Goal: Contribute content: Contribute content

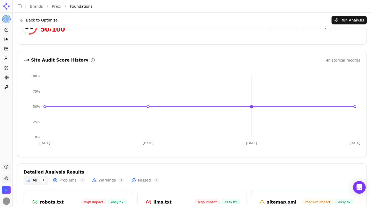
scroll to position [11, 0]
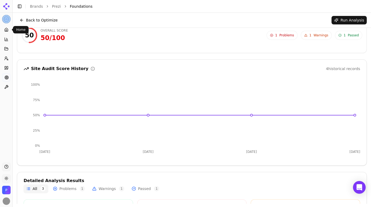
click at [7, 30] on icon at bounding box center [6, 30] width 4 height 4
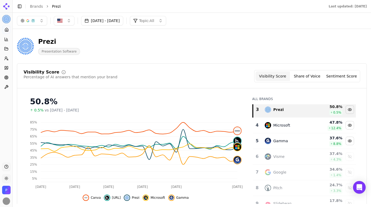
scroll to position [48, 0]
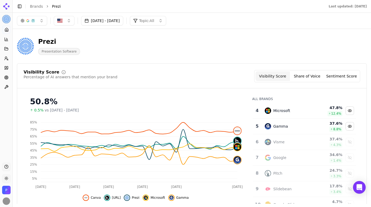
click at [278, 75] on button "Visibility Score" at bounding box center [272, 76] width 34 height 10
click at [307, 75] on button "Share of Voice" at bounding box center [307, 76] width 34 height 10
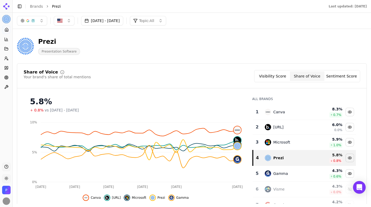
click at [337, 78] on button "Sentiment Score" at bounding box center [341, 76] width 34 height 10
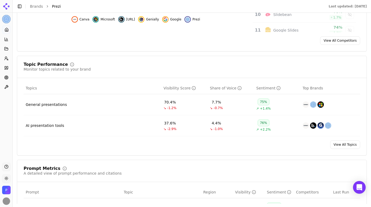
scroll to position [181, 0]
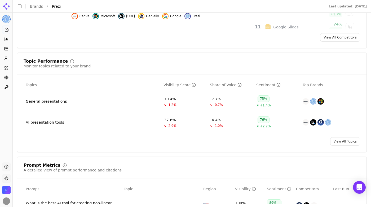
click at [93, 122] on td "AI presentation tools" at bounding box center [93, 122] width 138 height 21
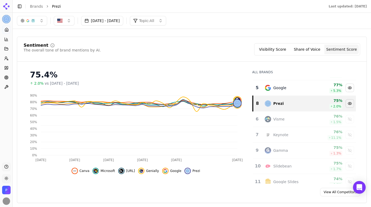
scroll to position [0, 0]
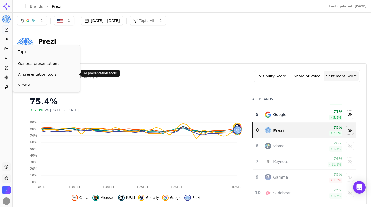
click at [32, 75] on span "AI presentation tools" at bounding box center [46, 74] width 57 height 5
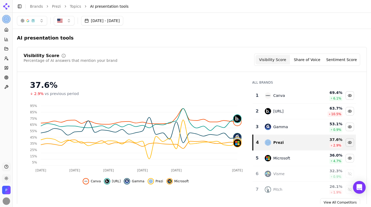
click at [278, 58] on button "Visibility Score" at bounding box center [272, 60] width 34 height 10
click at [302, 58] on button "Share of Voice" at bounding box center [307, 60] width 34 height 10
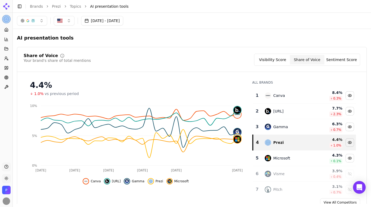
click at [337, 58] on button "Sentiment Score" at bounding box center [341, 60] width 34 height 10
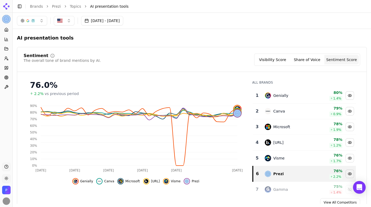
click at [271, 58] on button "Visibility Score" at bounding box center [272, 60] width 34 height 10
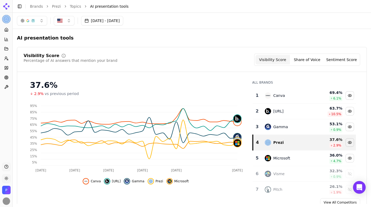
click at [69, 22] on button "button" at bounding box center [64, 21] width 21 height 10
type input "*"
type input "**********"
click at [62, 33] on div "**********" at bounding box center [91, 32] width 74 height 10
click at [156, 41] on div "AI presentation tools" at bounding box center [192, 38] width 350 height 10
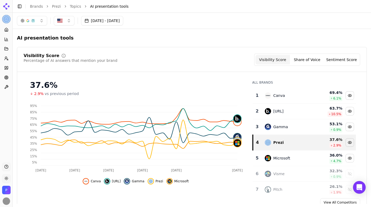
click at [67, 22] on button "button" at bounding box center [64, 21] width 21 height 10
click at [8, 29] on icon at bounding box center [6, 29] width 3 height 3
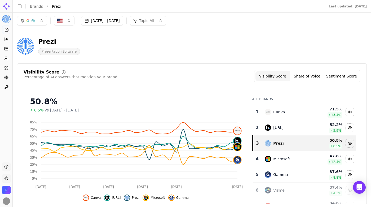
click at [69, 21] on button "button" at bounding box center [64, 21] width 21 height 10
click at [122, 42] on div "[GEOGRAPHIC_DATA]" at bounding box center [91, 41] width 72 height 8
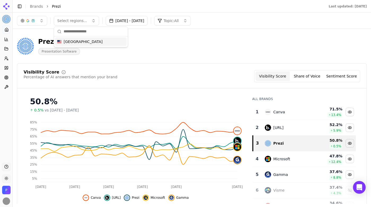
click at [99, 33] on input "text" at bounding box center [94, 31] width 61 height 11
click at [119, 36] on input "text" at bounding box center [94, 31] width 61 height 11
click at [119, 38] on div "[GEOGRAPHIC_DATA]" at bounding box center [91, 41] width 72 height 8
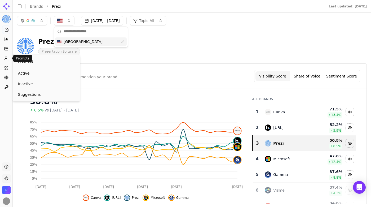
click at [6, 59] on icon at bounding box center [6, 58] width 4 height 4
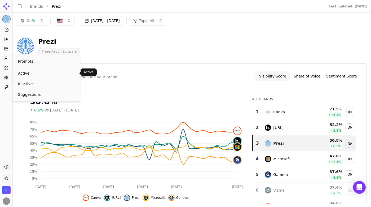
click at [26, 74] on span "Active" at bounding box center [46, 72] width 57 height 5
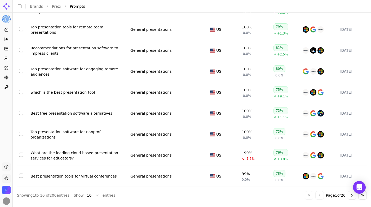
scroll to position [78, 0]
click at [95, 195] on html "Prezi Platform Home Competition Topics Prompts Citations Optimize Toolbox Suppo…" at bounding box center [185, 103] width 371 height 207
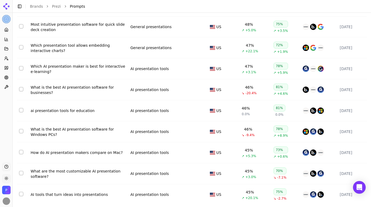
scroll to position [1974, 0]
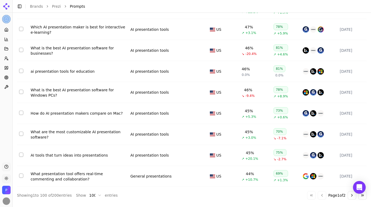
click at [351, 195] on button "Go to next page" at bounding box center [352, 195] width 8 height 8
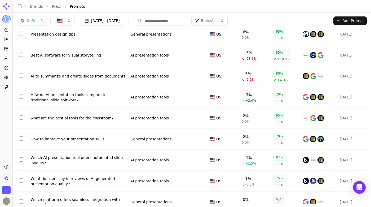
scroll to position [1807, 0]
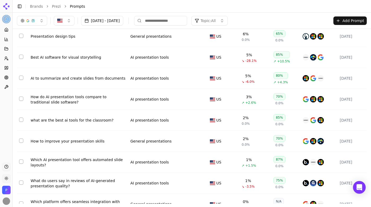
click at [348, 21] on button "Add Prompt" at bounding box center [349, 20] width 33 height 8
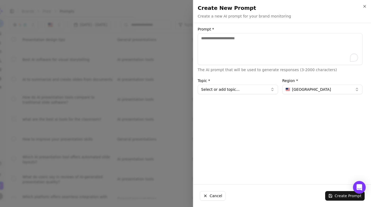
click at [355, 95] on div "Prompt * The AI prompt that will be used to generate responses (3-2000 characte…" at bounding box center [279, 103] width 173 height 153
click at [354, 92] on button "[GEOGRAPHIC_DATA]" at bounding box center [322, 90] width 80 height 10
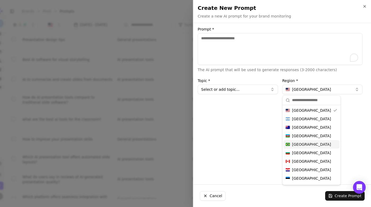
click at [311, 143] on div "[GEOGRAPHIC_DATA]" at bounding box center [312, 144] width 56 height 8
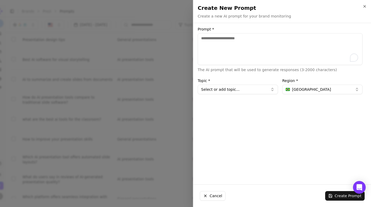
click at [233, 91] on button "Select or add topic..." at bounding box center [238, 90] width 80 height 10
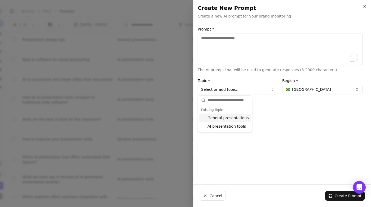
click at [235, 42] on textarea "Prompt *" at bounding box center [280, 49] width 165 height 32
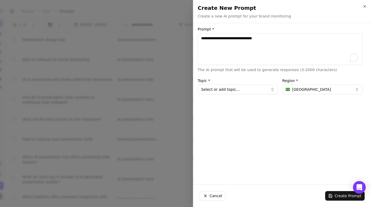
type textarea "**********"
click at [227, 89] on button "Select or add topic..." at bounding box center [238, 90] width 80 height 10
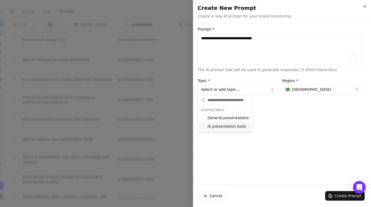
click at [240, 126] on div "AI presentation tools" at bounding box center [225, 126] width 52 height 8
type input "**********"
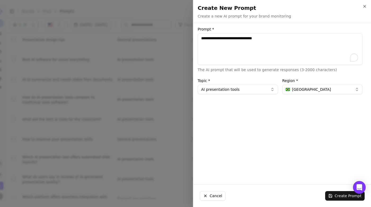
click at [345, 194] on button "Create Prompt" at bounding box center [344, 196] width 39 height 10
click at [306, 34] on textarea "**********" at bounding box center [280, 49] width 165 height 32
click at [215, 193] on button "Cancel" at bounding box center [213, 196] width 26 height 10
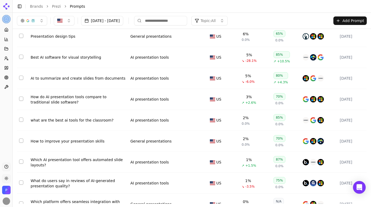
click at [6, 189] on img "Open organization switcher" at bounding box center [6, 190] width 8 height 8
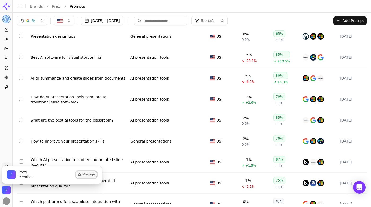
click at [81, 174] on icon "Prezi is active" at bounding box center [79, 174] width 3 height 3
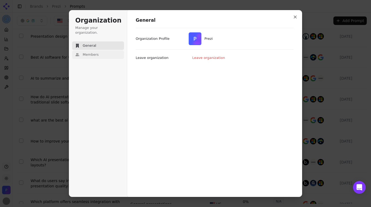
click at [92, 52] on span "Members" at bounding box center [91, 54] width 16 height 5
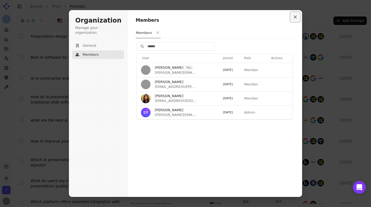
click at [297, 17] on icon "Close modal" at bounding box center [295, 16] width 3 height 3
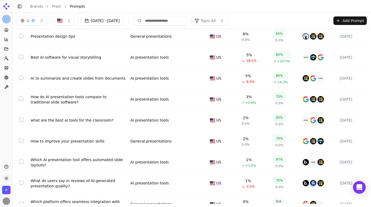
click at [7, 177] on html "Prezi Platform Home Competition Topics Prompts Citations Optimize Toolbox Suppo…" at bounding box center [185, 103] width 371 height 207
click at [7, 21] on html "Prezi Platform Home Competition Topics Prompts Citations Optimize Toolbox Suppo…" at bounding box center [185, 103] width 371 height 207
click at [7, 17] on html "Prezi Platform Home Competition Topics Prompts Citations Optimize Toolbox Suppo…" at bounding box center [185, 103] width 371 height 207
click at [39, 29] on div "Prezi ⌘ 1" at bounding box center [41, 29] width 57 height 11
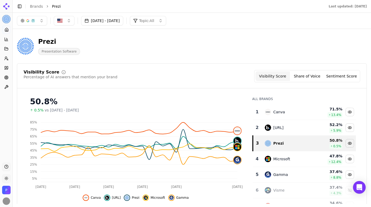
click at [6, 190] on img "Open organization switcher" at bounding box center [6, 190] width 8 height 8
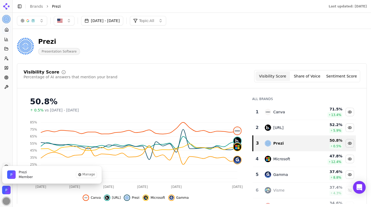
click at [8, 201] on img "Open user button" at bounding box center [6, 200] width 7 height 7
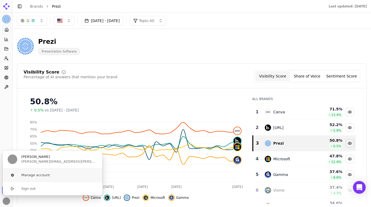
click at [36, 173] on button "Manage account" at bounding box center [52, 174] width 100 height 13
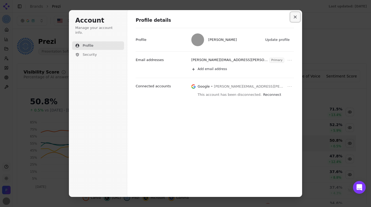
click at [297, 17] on icon "Close modal" at bounding box center [295, 16] width 3 height 3
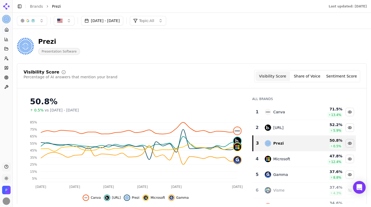
click at [8, 5] on icon at bounding box center [6, 6] width 8 height 8
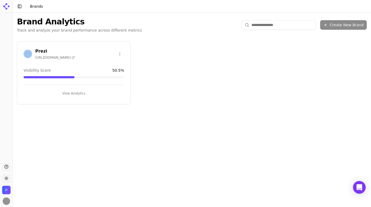
click at [121, 53] on html "Support Toggle theme Prezi Toggle Sidebar Brands Brand Analytics Track and anal…" at bounding box center [185, 103] width 371 height 207
click at [77, 54] on html "Support Toggle theme Prezi Toggle Sidebar Brands Brand Analytics Track and anal…" at bounding box center [185, 103] width 371 height 207
click at [68, 93] on button "View Analytics" at bounding box center [74, 93] width 100 height 8
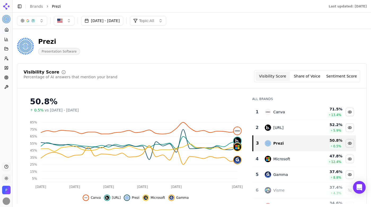
click at [8, 6] on icon at bounding box center [9, 6] width 2 height 2
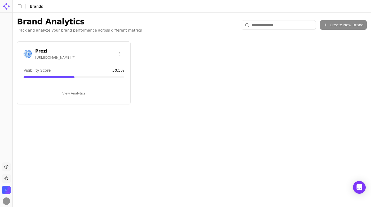
click at [20, 7] on button "Toggle Sidebar" at bounding box center [19, 6] width 7 height 7
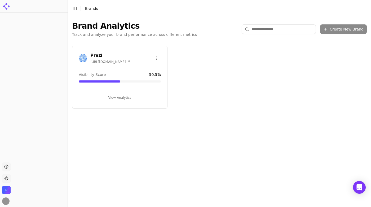
click at [73, 8] on button "Toggle Sidebar" at bounding box center [74, 8] width 7 height 7
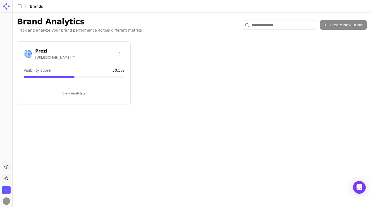
click at [8, 166] on button "Support" at bounding box center [6, 166] width 8 height 8
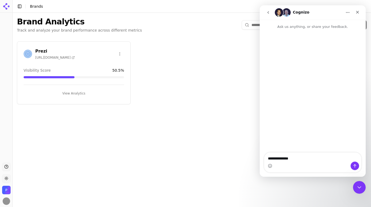
type textarea "**********"
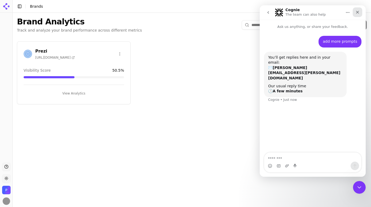
click at [357, 11] on icon "Close" at bounding box center [357, 12] width 3 height 3
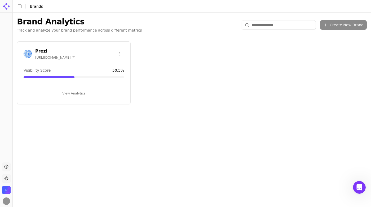
click at [45, 46] on div "Prezi [URL][DOMAIN_NAME] Visibility Score 50.5 % View Analytics" at bounding box center [74, 72] width 114 height 63
click at [73, 91] on button "View Analytics" at bounding box center [74, 93] width 100 height 8
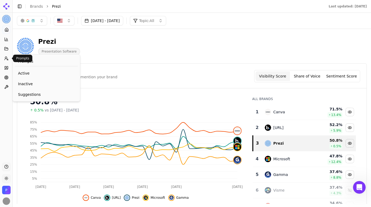
click at [6, 57] on icon at bounding box center [6, 58] width 4 height 4
click at [6, 59] on icon at bounding box center [6, 58] width 4 height 4
click at [7, 60] on icon at bounding box center [6, 58] width 4 height 4
click at [27, 74] on span "Active" at bounding box center [46, 72] width 57 height 5
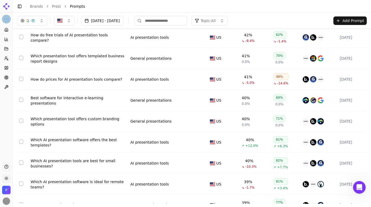
scroll to position [231, 0]
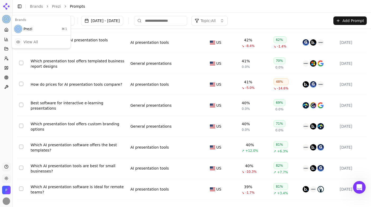
click at [7, 20] on html "Prezi Platform Home Competition Topics Prompts Citations Optimize Toolbox Suppo…" at bounding box center [185, 103] width 371 height 207
click at [33, 29] on div "Prezi ⌘ 1" at bounding box center [41, 29] width 57 height 11
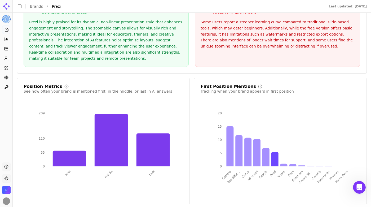
scroll to position [950, 0]
